Goal: Transaction & Acquisition: Register for event/course

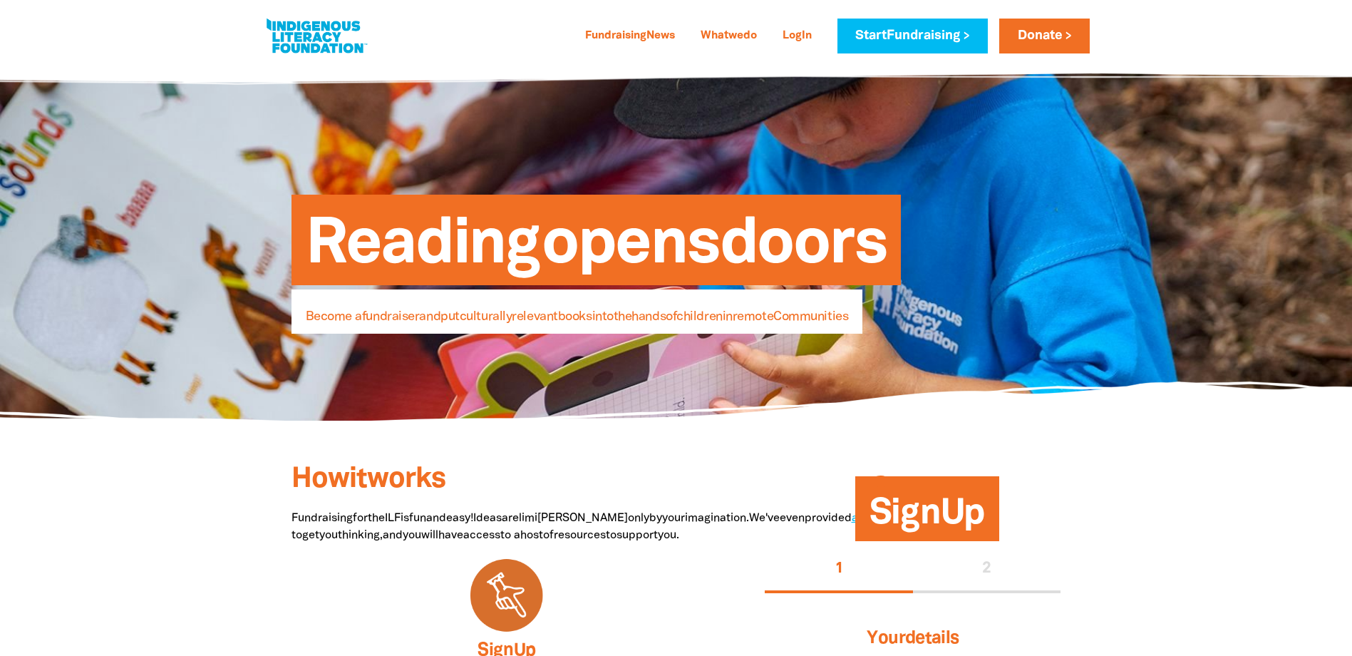
select select "AU"
drag, startPoint x: 365, startPoint y: 481, endPoint x: 391, endPoint y: 465, distance: 30.7
click at [385, 468] on span "Ho w i t wor ks" at bounding box center [368, 479] width 154 height 26
click at [284, 462] on div "Si gn U p > Don ate >" at bounding box center [676, 449] width 855 height 58
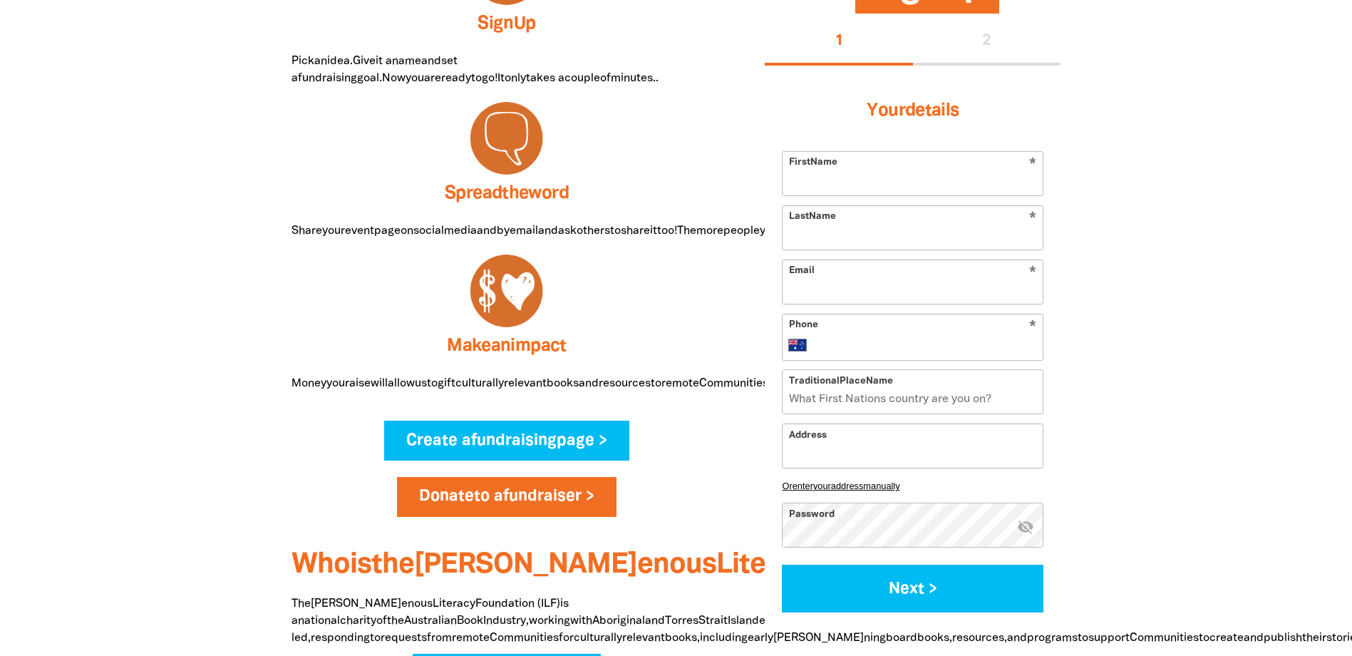
scroll to position [713, 0]
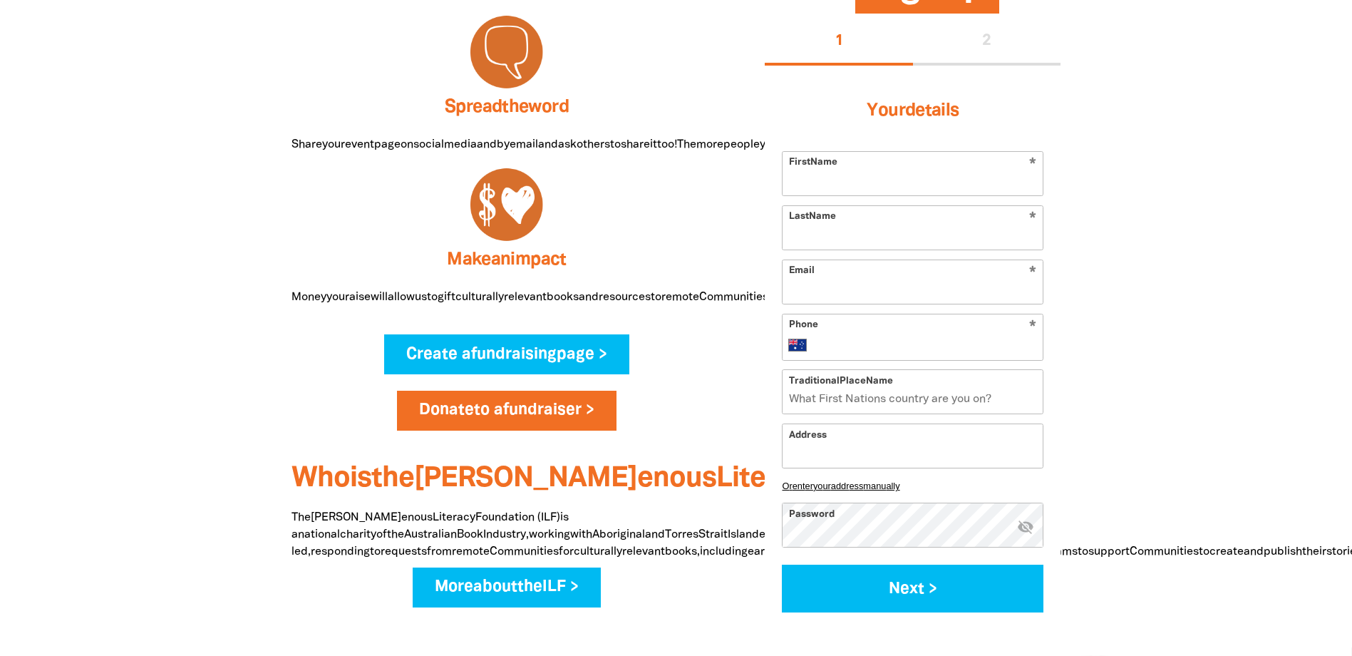
click at [286, 469] on div "Ho w i t wor ks Fundra ising fo r th e IL F i s fu n an d [PERSON_NAME]! Ide as…" at bounding box center [507, 206] width 474 height 853
click at [222, 445] on div at bounding box center [676, 206] width 1352 height 881
click at [179, 175] on div at bounding box center [676, 206] width 1352 height 881
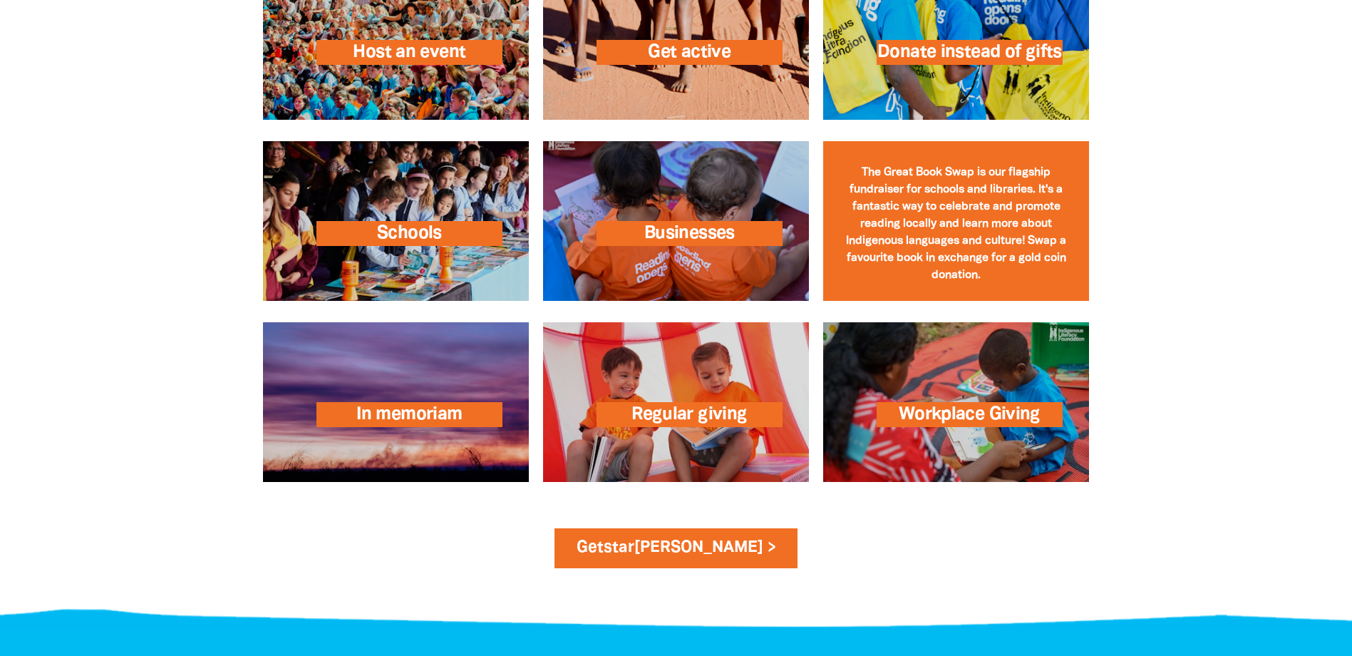
scroll to position [2066, 0]
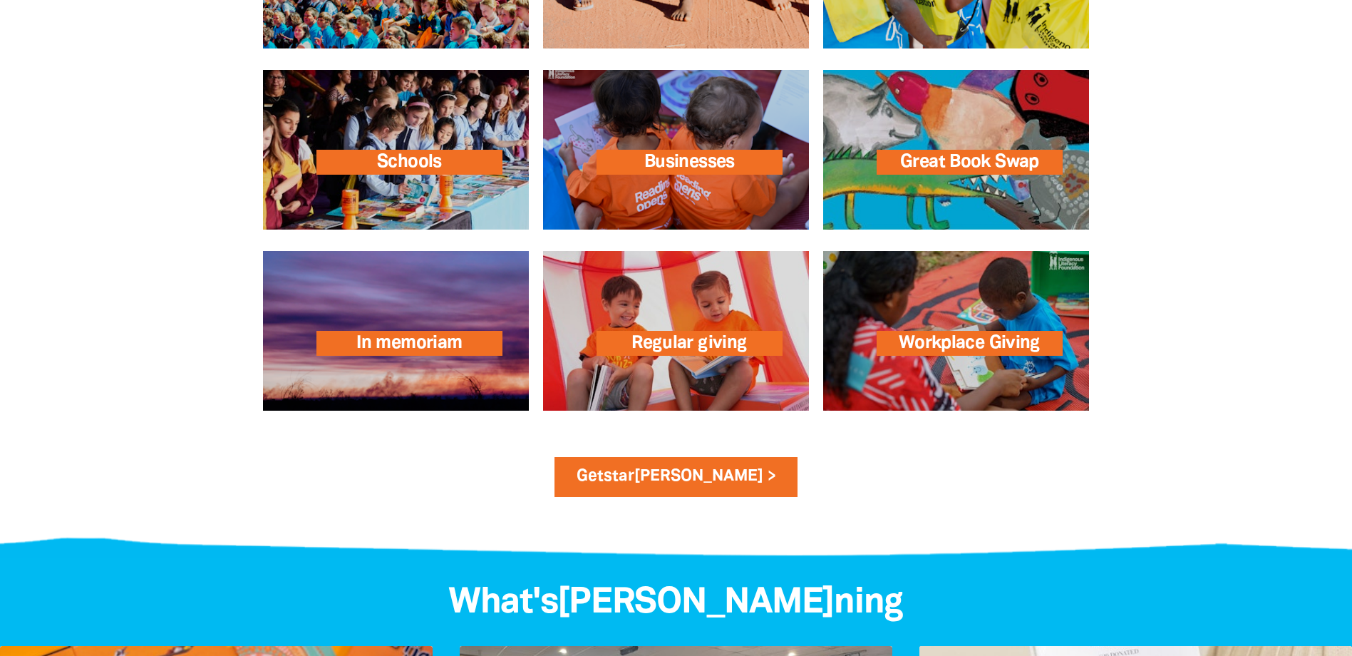
click at [1203, 240] on div at bounding box center [676, 149] width 1352 height 181
click at [909, 512] on div "Ge t star [PERSON_NAME] >" at bounding box center [676, 485] width 767 height 56
click at [1261, 421] on div at bounding box center [676, 330] width 1352 height 181
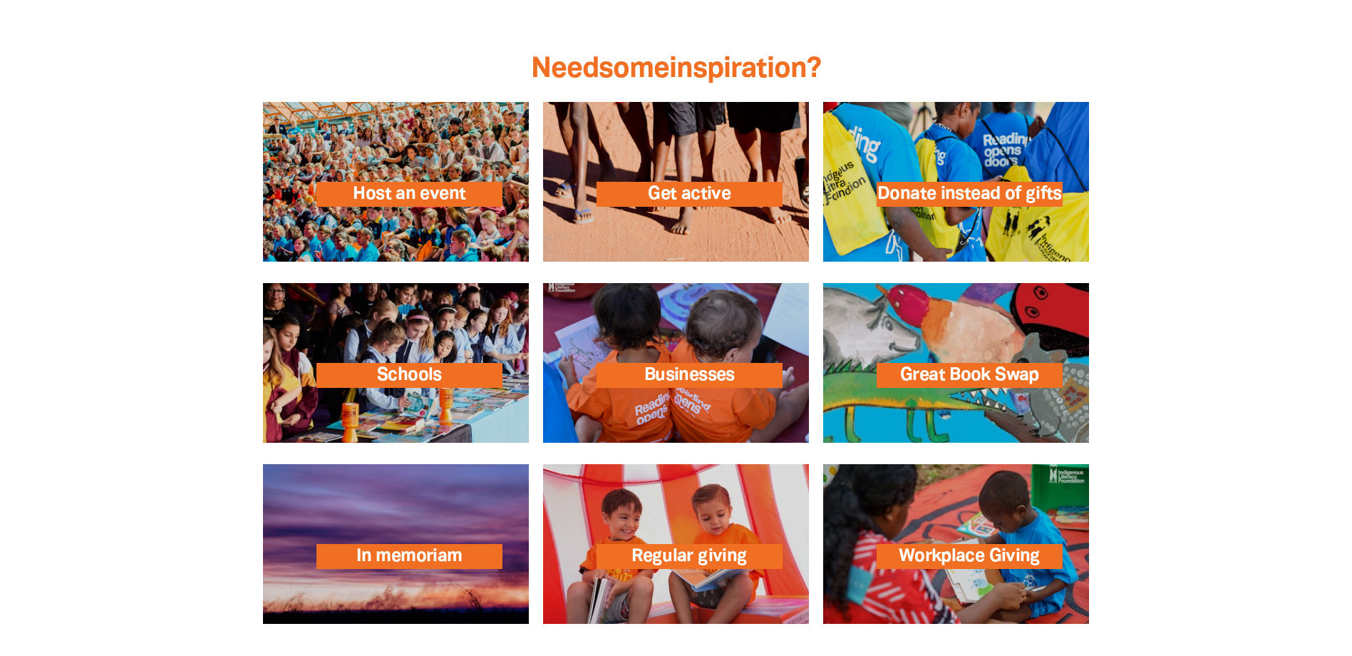
scroll to position [1853, 0]
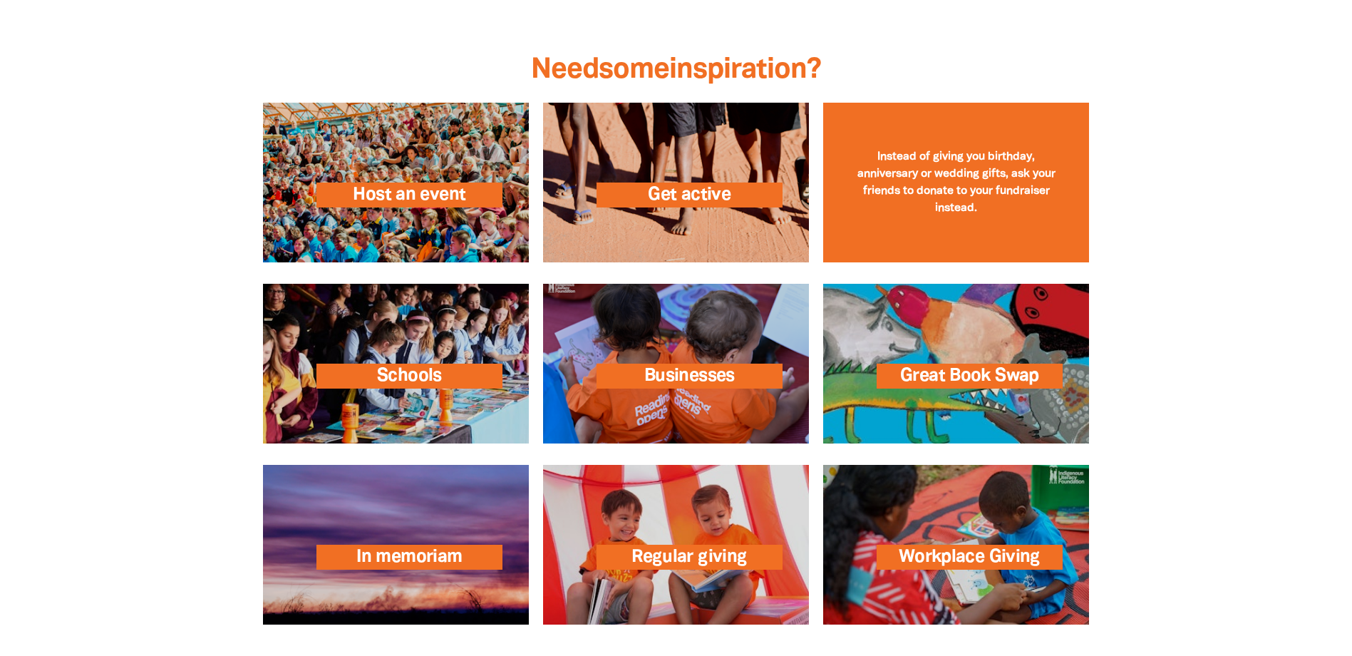
click at [983, 262] on link at bounding box center [956, 183] width 266 height 160
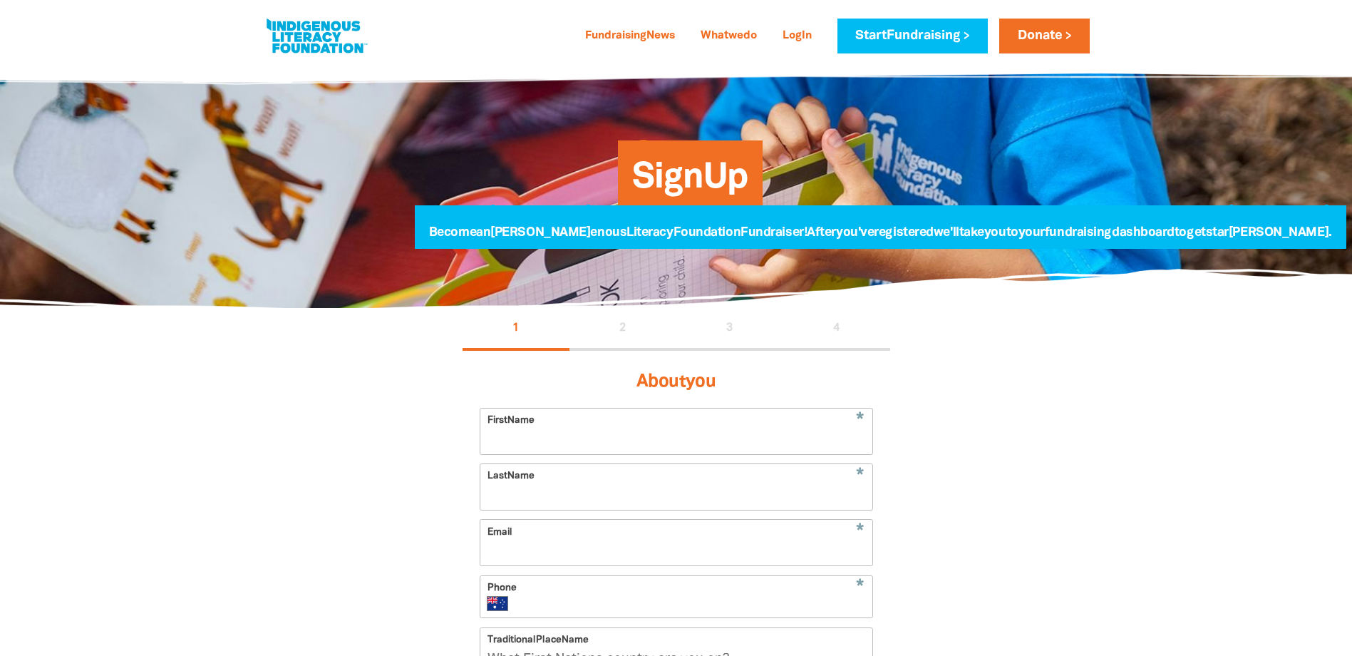
select select "AU"
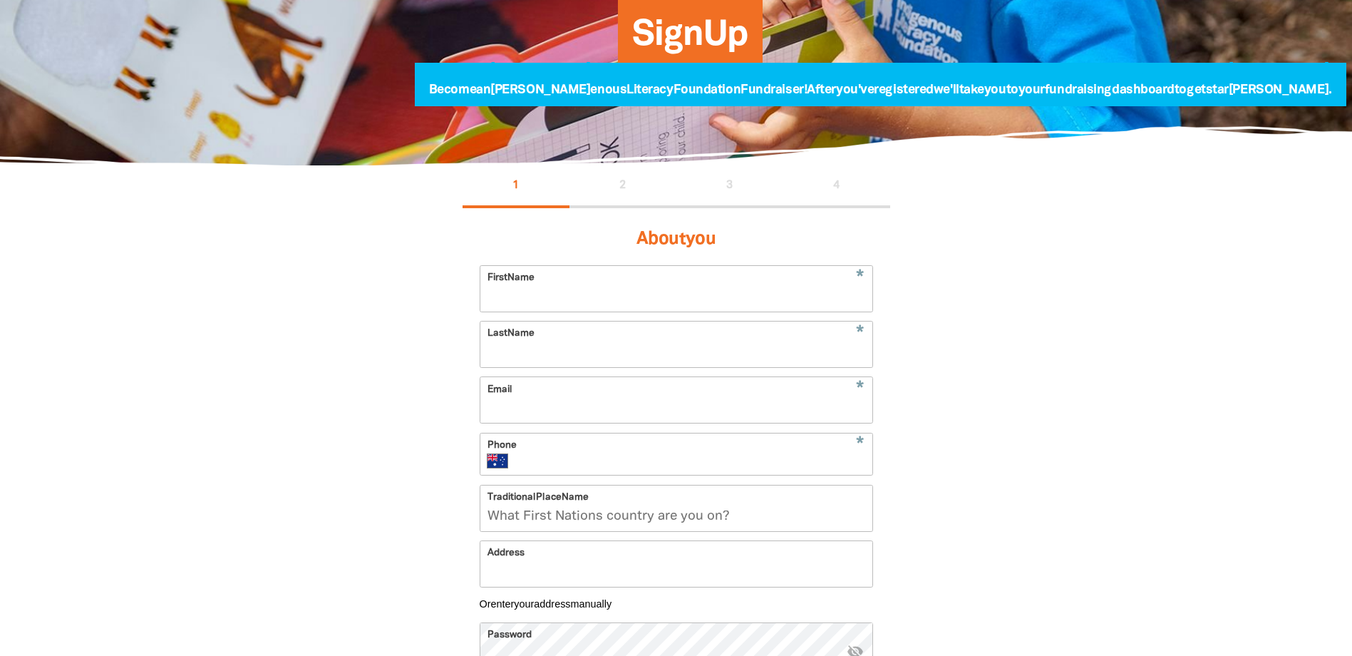
scroll to position [428, 0]
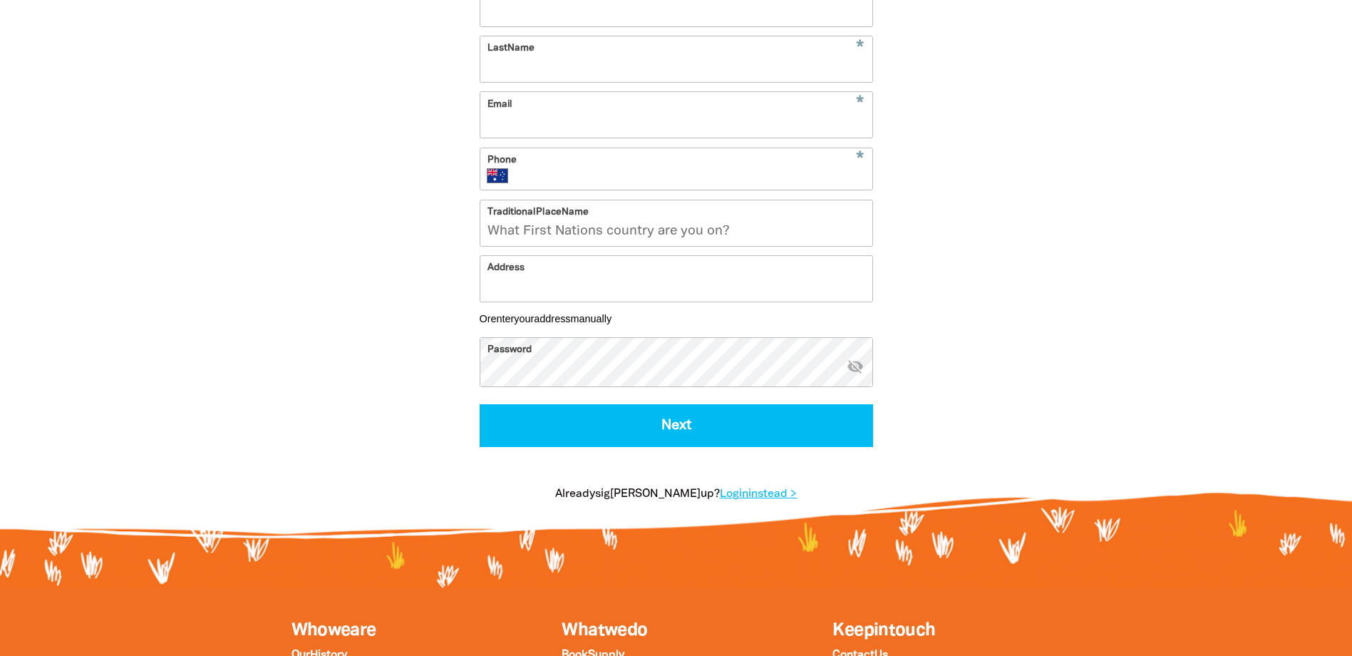
click at [1038, 286] on div "1 2 3 4 Abo ut yo u * Fir st Na me * La st Na me * Ema il * Pho ne Interna tion…" at bounding box center [676, 205] width 855 height 650
